Goal: Transaction & Acquisition: Purchase product/service

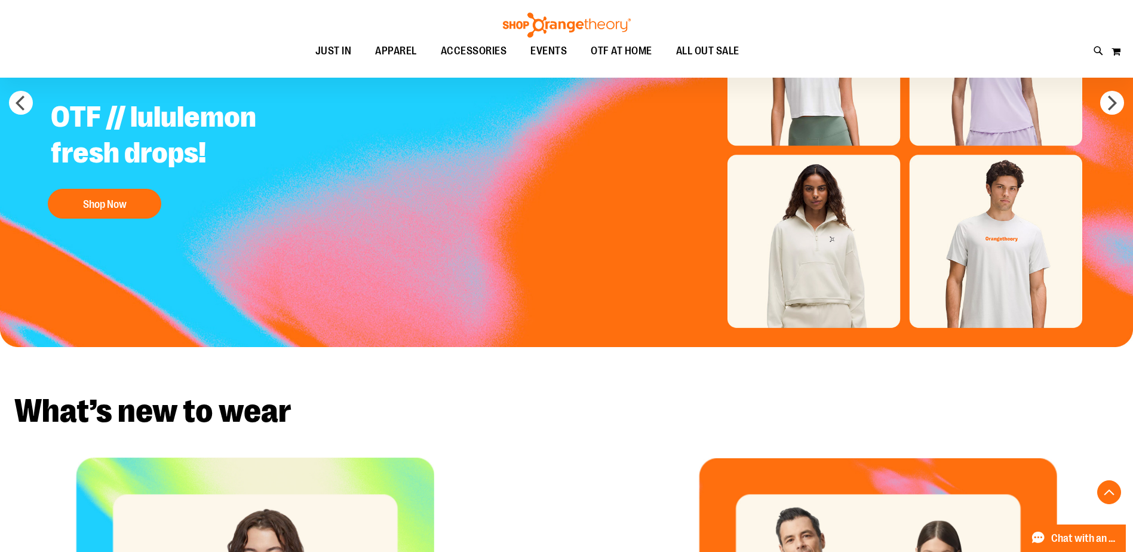
scroll to position [477, 0]
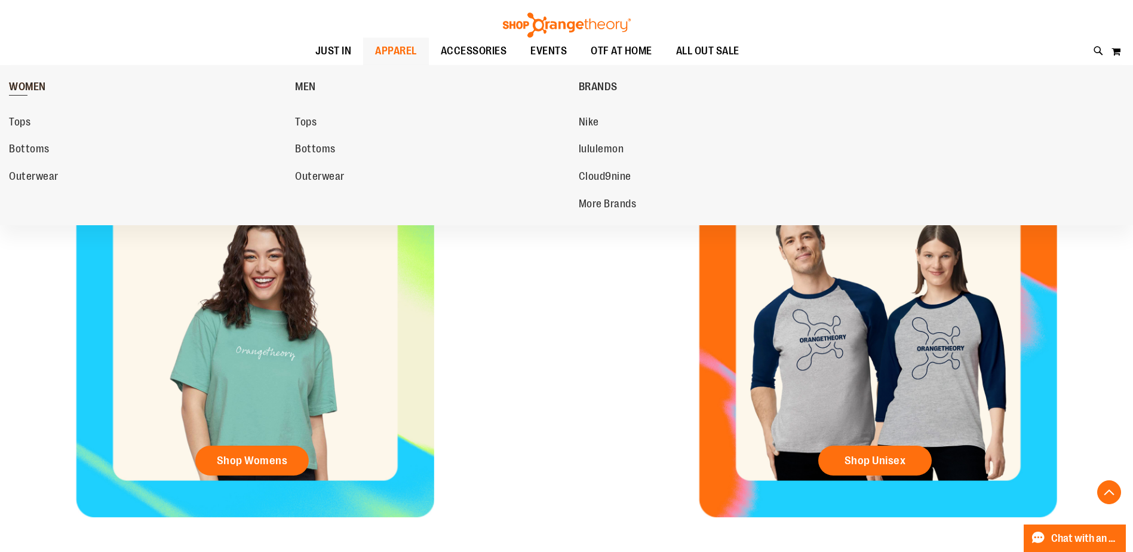
click at [23, 88] on span "WOMEN" at bounding box center [27, 88] width 37 height 15
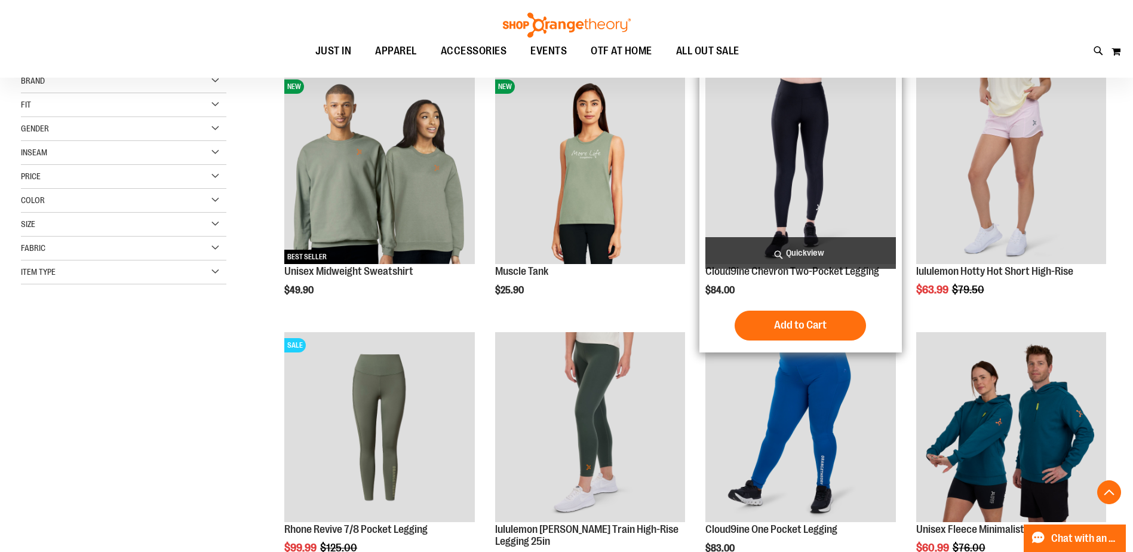
scroll to position [298, 0]
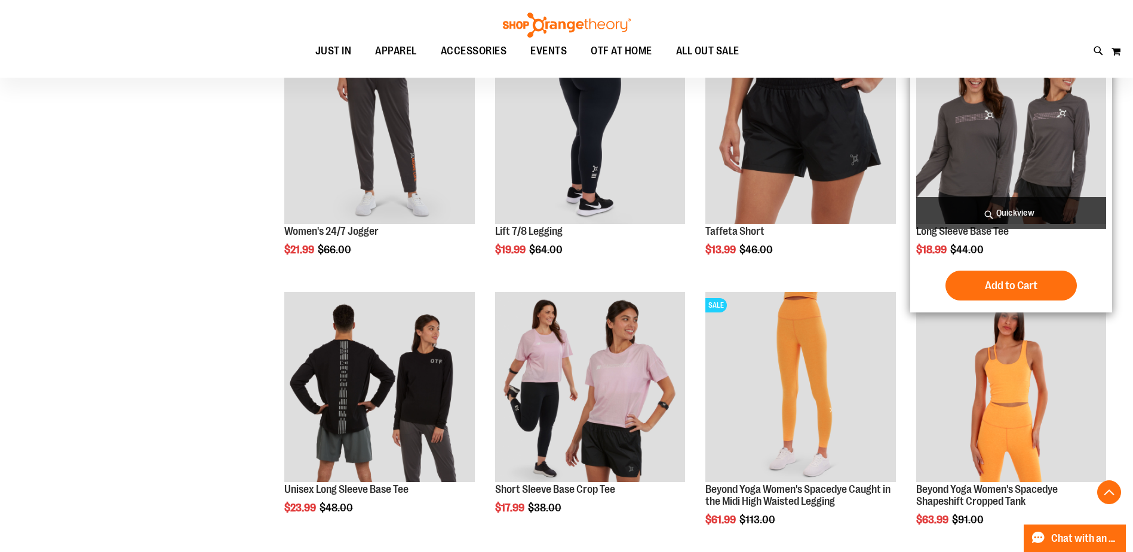
scroll to position [1075, 0]
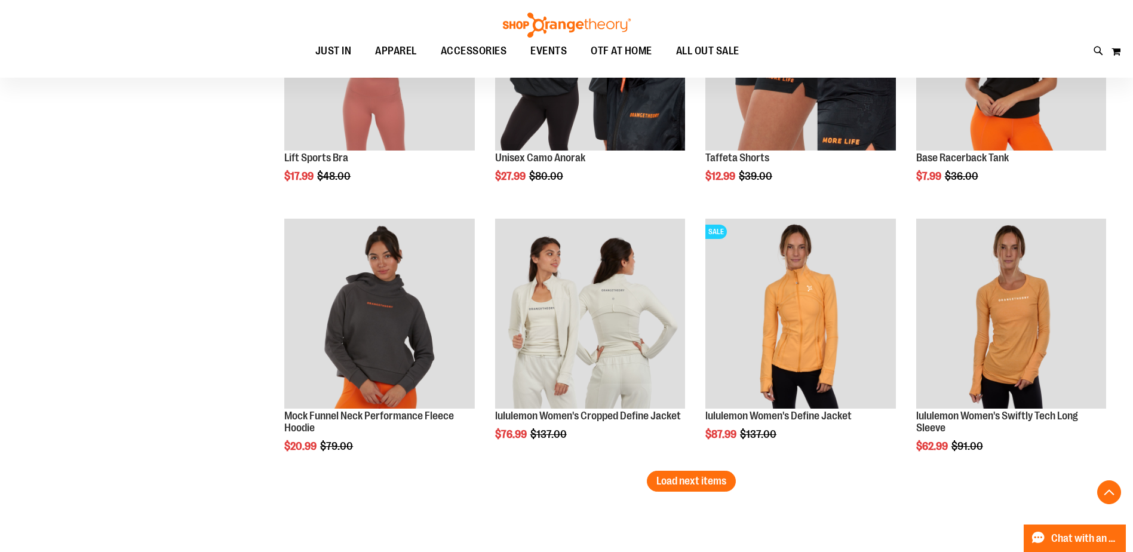
scroll to position [2330, 0]
